Goal: Information Seeking & Learning: Learn about a topic

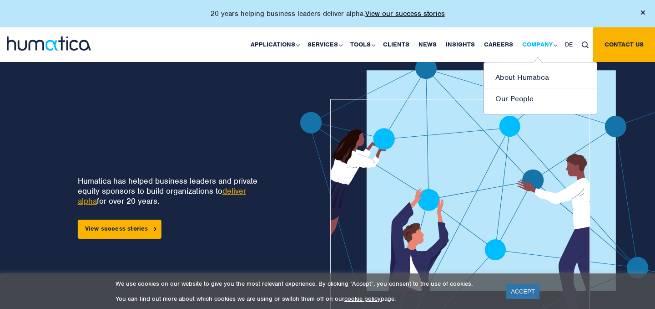
click at [545, 39] on link "Company" at bounding box center [539, 44] width 43 height 35
click at [521, 75] on link "About Humatica" at bounding box center [540, 77] width 113 height 21
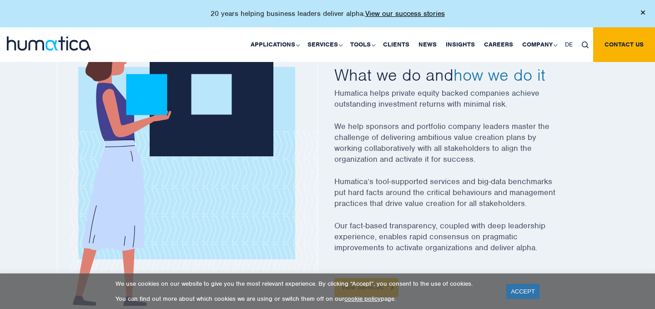
scroll to position [334, 0]
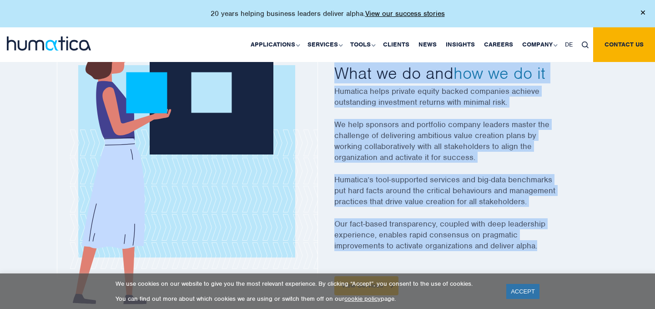
drag, startPoint x: 334, startPoint y: 76, endPoint x: 541, endPoint y: 244, distance: 266.4
click at [541, 244] on div "Overview What we do and how we do it Humatica helps private equity backed compa…" at bounding box center [457, 168] width 259 height 293
copy div "What we do and how we do it Humatica helps private equity backed companies achi…"
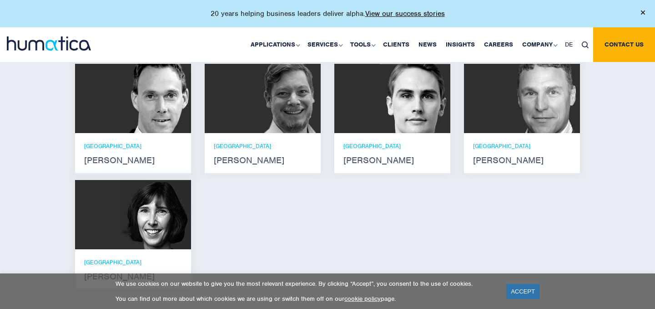
scroll to position [815, 0]
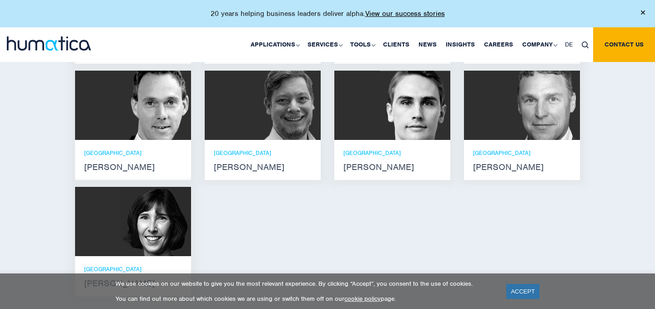
click at [369, 122] on div at bounding box center [393, 105] width 116 height 69
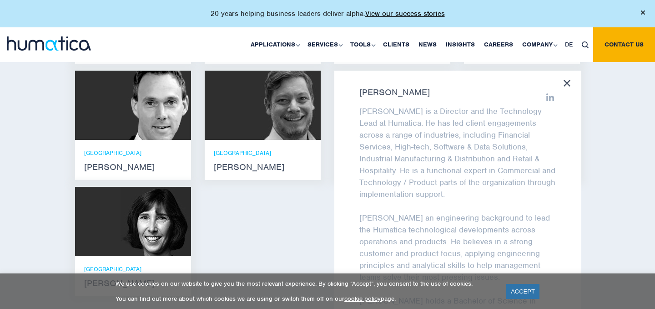
scroll to position [61, 0]
